Goal: Task Accomplishment & Management: Manage account settings

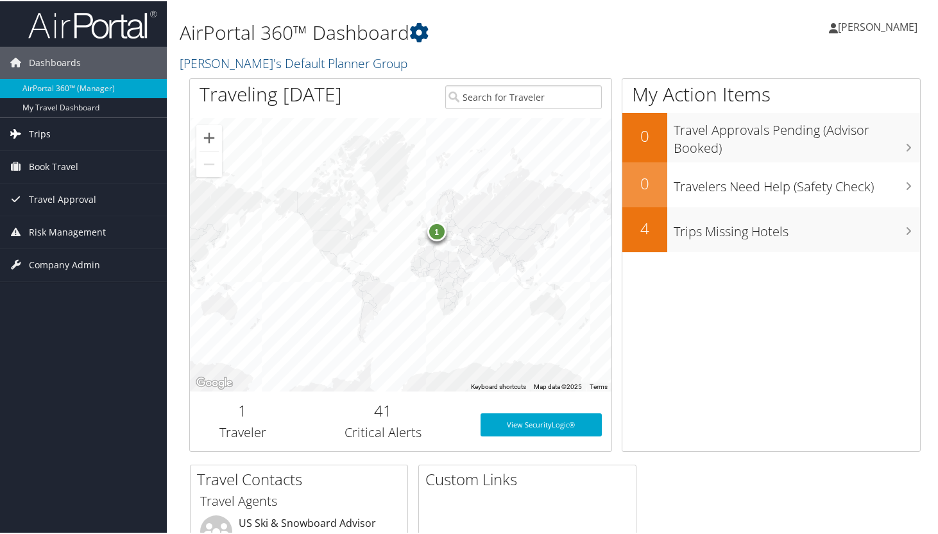
click at [35, 125] on span "Trips" at bounding box center [40, 133] width 22 height 32
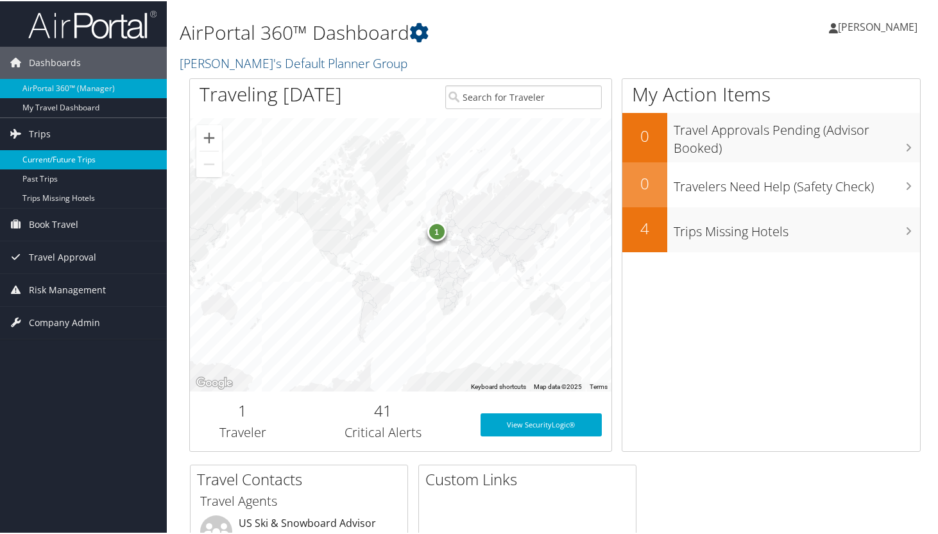
click at [51, 157] on link "Current/Future Trips" at bounding box center [83, 158] width 167 height 19
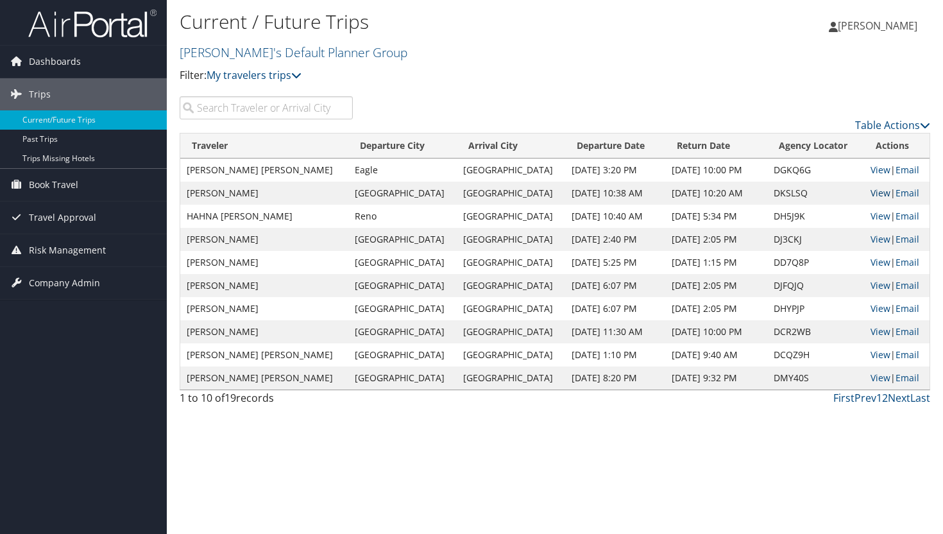
click at [876, 193] on link "View" at bounding box center [880, 193] width 20 height 12
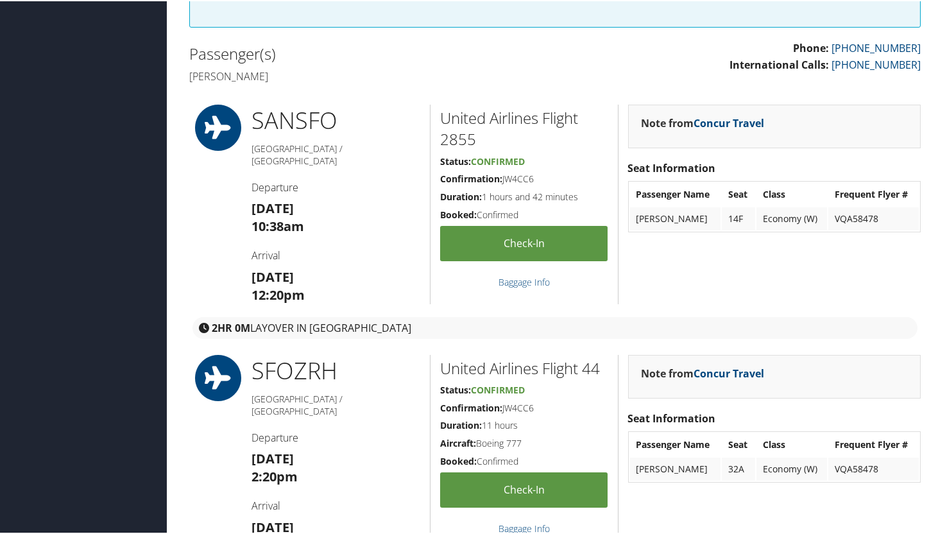
scroll to position [346, 0]
